Goal: Use online tool/utility: Use online tool/utility

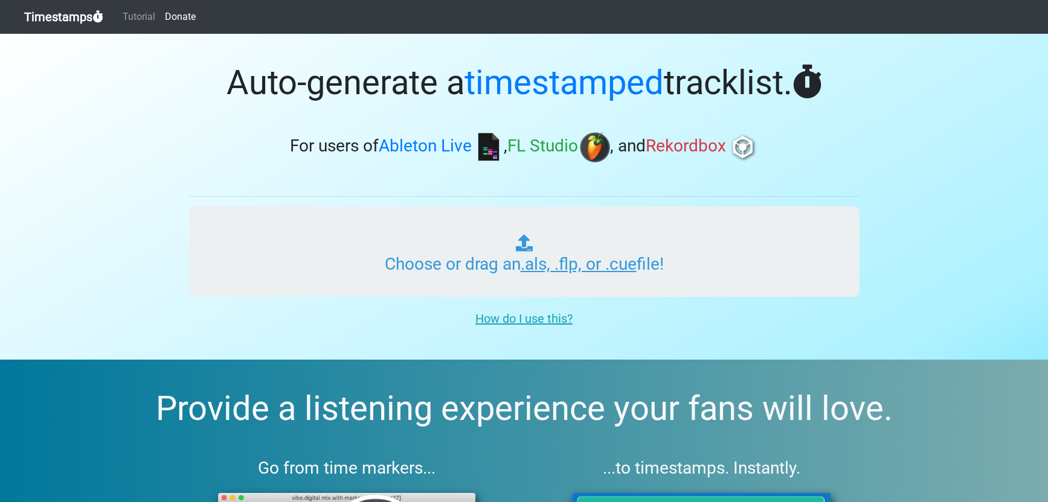
click at [585, 260] on input "Choose or drag an .als, .flp, or .cue file!" at bounding box center [524, 251] width 670 height 91
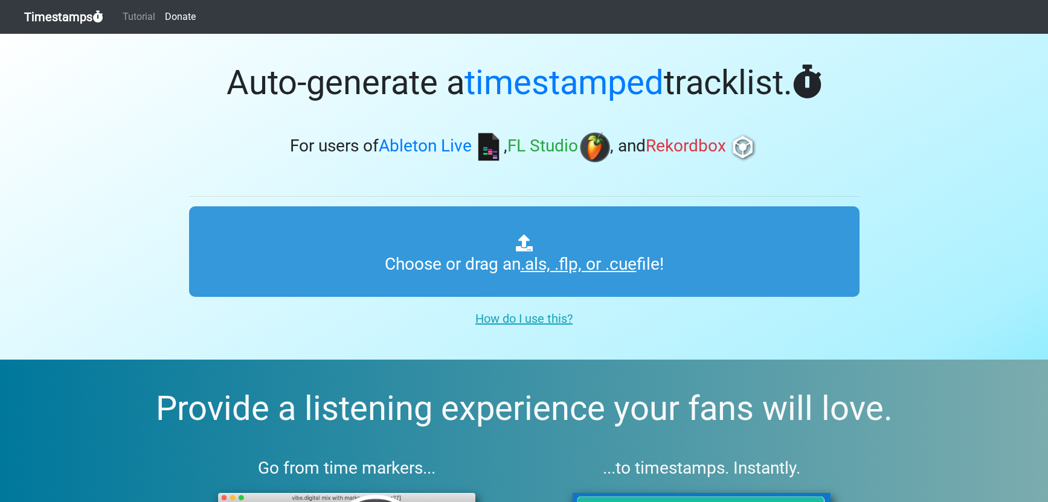
type input "C:\fakepath\TEMPO GAMES_05_BRIGHT SPOT.als"
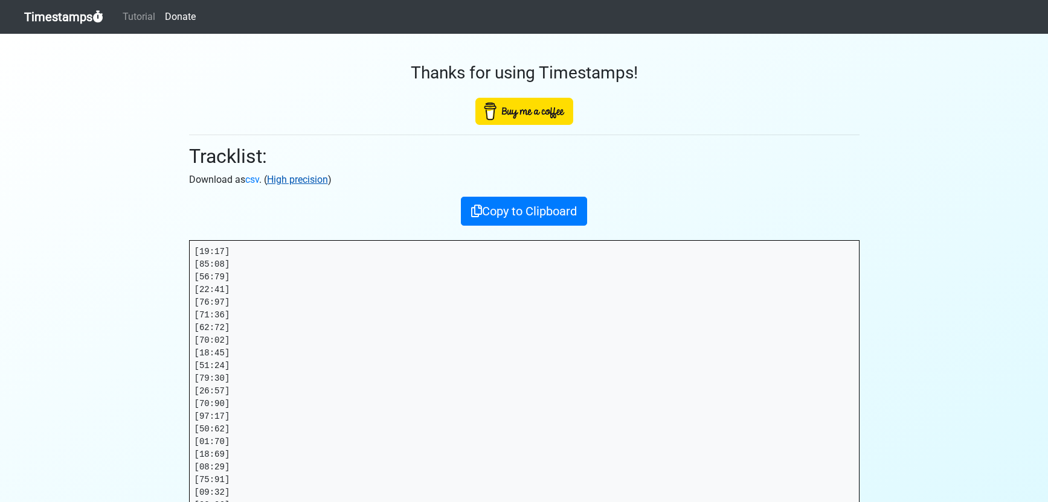
click at [292, 180] on link "High precision" at bounding box center [297, 179] width 61 height 11
click at [300, 179] on link "High precision" at bounding box center [297, 179] width 61 height 11
